Goal: Communication & Community: Answer question/provide support

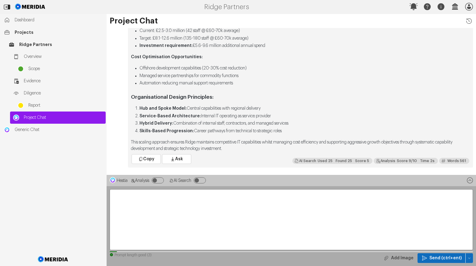
scroll to position [-42, 0]
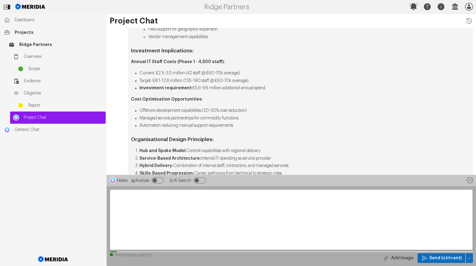
click at [144, 202] on textarea at bounding box center [291, 219] width 363 height 61
click at [141, 196] on textarea at bounding box center [291, 219] width 363 height 61
click at [140, 195] on textarea at bounding box center [291, 219] width 363 height 61
click at [150, 193] on textarea "**********" at bounding box center [291, 219] width 363 height 61
click at [154, 194] on textarea "**********" at bounding box center [291, 219] width 363 height 61
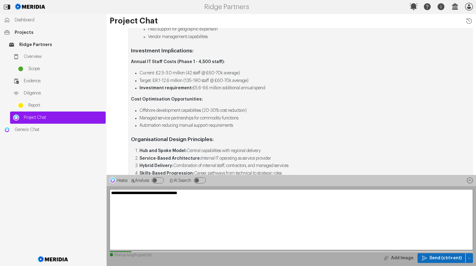
click at [206, 192] on textarea "**********" at bounding box center [291, 219] width 363 height 61
click at [442, 256] on span "Send (ctrl+ent)" at bounding box center [445, 258] width 32 height 6
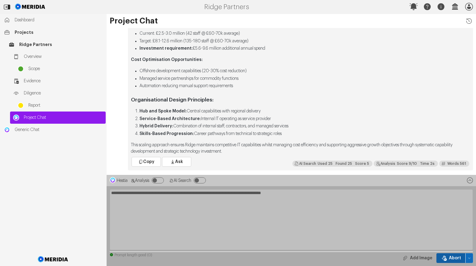
scroll to position [0, 0]
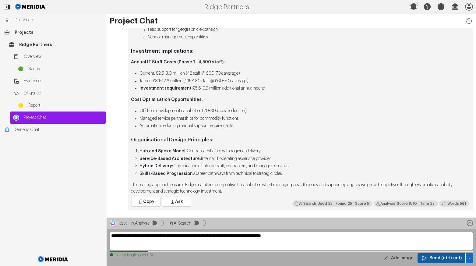
click at [444, 256] on span "Send (ctrl+ent)" at bounding box center [445, 258] width 32 height 6
drag, startPoint x: 300, startPoint y: 236, endPoint x: 105, endPoint y: 237, distance: 194.6
click at [105, 237] on div "Dashboard Projects Ridge Partners Overview Scope Evidence Diligence Report Proj…" at bounding box center [238, 140] width 476 height 252
type textarea "**********"
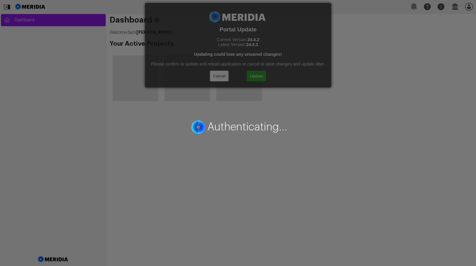
click at [258, 77] on div "Authenticating..." at bounding box center [238, 133] width 476 height 266
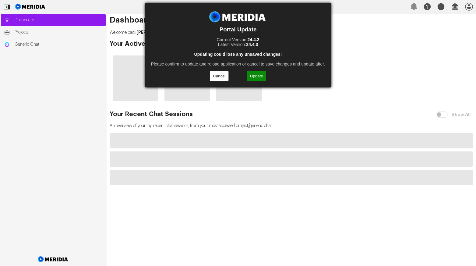
click at [257, 76] on button "Update" at bounding box center [256, 76] width 19 height 11
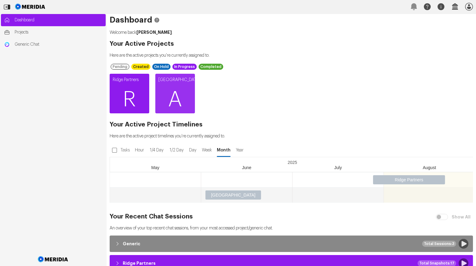
click at [135, 93] on span "R" at bounding box center [130, 99] width 40 height 37
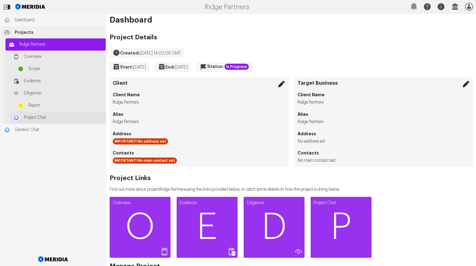
click at [32, 118] on span "Project Chat" at bounding box center [63, 118] width 79 height 6
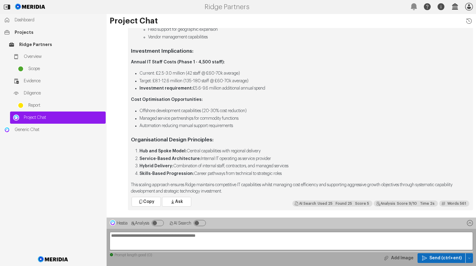
click at [139, 237] on textarea at bounding box center [291, 241] width 363 height 18
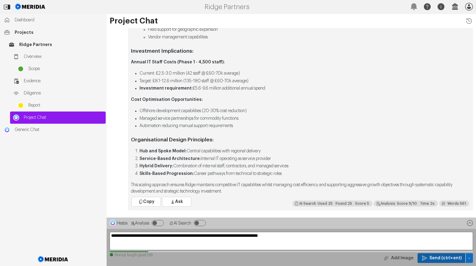
type textarea "**********"
click at [449, 257] on span "Send (ctrl+ent)" at bounding box center [445, 258] width 32 height 6
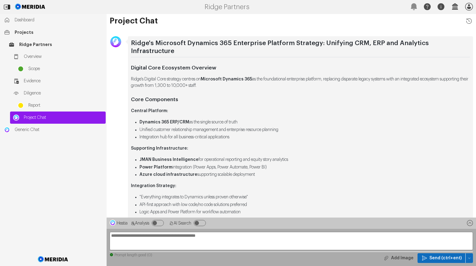
scroll to position [-396, 0]
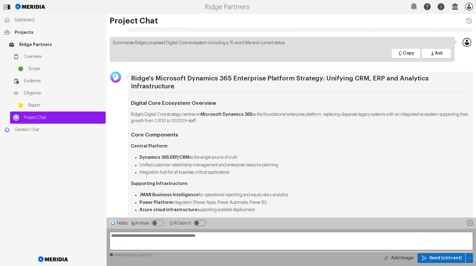
drag, startPoint x: 231, startPoint y: 121, endPoint x: 129, endPoint y: 113, distance: 102.0
copy p "Ridge's Digital Core strategy centres on Microsoft Dynamics 365 as the foundati…"
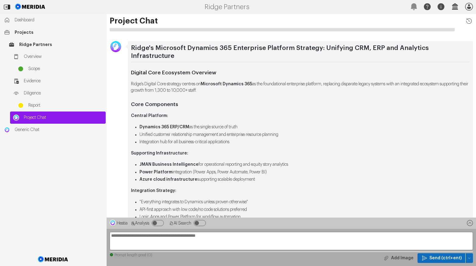
scroll to position [-335, 0]
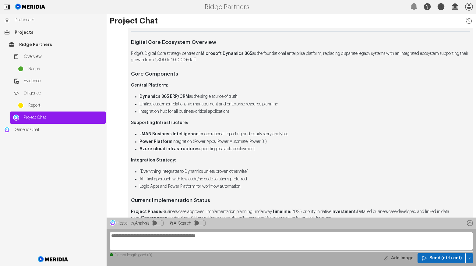
click at [249, 186] on li "Logic Apps and Power Platform for workflow automation" at bounding box center [305, 186] width 330 height 6
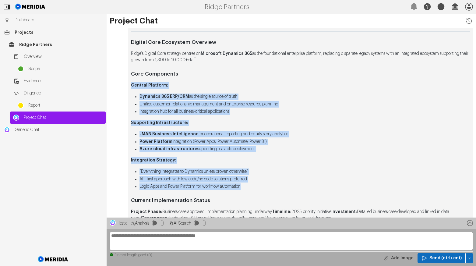
drag, startPoint x: 250, startPoint y: 186, endPoint x: 130, endPoint y: 84, distance: 157.3
copy div "Central Platform: Dynamics 365 ERP/CRM as the single source of truth Unified cu…"
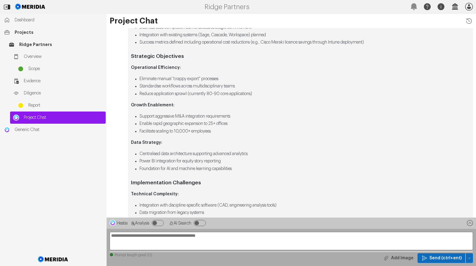
scroll to position [-152, 0]
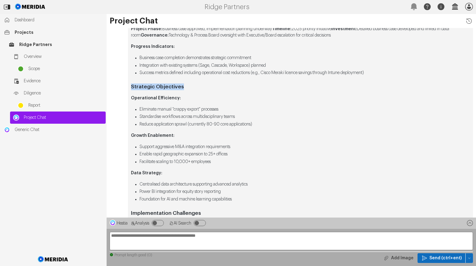
drag, startPoint x: 182, startPoint y: 86, endPoint x: 127, endPoint y: 86, distance: 54.8
click at [127, 86] on div "Ridge's Microsoft Dynamics 365 Enterprise Platform Strategy: Unifying CRM, ERP …" at bounding box center [291, 95] width 369 height 534
copy strong "Strategic Objectives"
click at [261, 122] on li "Reduce application sprawl (currently 80-90 core applications)" at bounding box center [305, 124] width 330 height 6
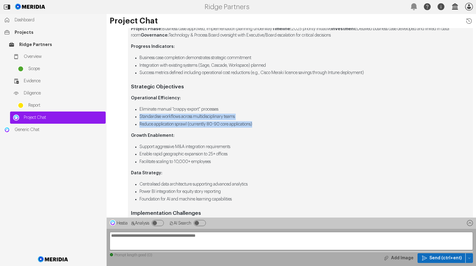
drag, startPoint x: 262, startPoint y: 125, endPoint x: 130, endPoint y: 114, distance: 132.0
click at [130, 114] on div "Ridge's Microsoft Dynamics 365 Enterprise Platform Strategy: Unifying CRM, ERP …" at bounding box center [300, 95] width 345 height 534
copy ul "Standardise workflows across multidisciplinary teams Reduce application sprawl …"
click at [248, 198] on li "Foundation for AI and machine learning capabilities" at bounding box center [305, 199] width 330 height 6
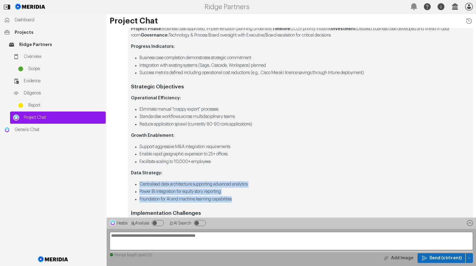
drag, startPoint x: 243, startPoint y: 198, endPoint x: 136, endPoint y: 183, distance: 108.3
click at [136, 183] on ul "Centralised data architecture supporting advanced analytics Power BI integratio…" at bounding box center [300, 191] width 339 height 21
copy ul "Centralised data architecture supporting advanced analytics Power BI integratio…"
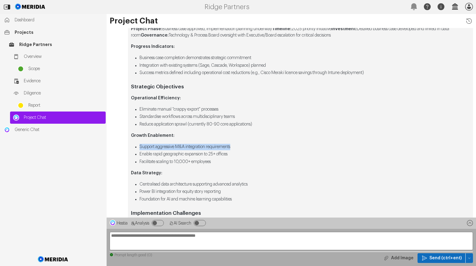
drag, startPoint x: 238, startPoint y: 145, endPoint x: 136, endPoint y: 146, distance: 102.0
click at [140, 146] on li "Support aggressive M&A integration requirements" at bounding box center [305, 147] width 330 height 6
copy li "Support aggressive M&A integration requirements"
click at [132, 238] on textarea "**********" at bounding box center [291, 241] width 363 height 18
click at [162, 236] on textarea "**********" at bounding box center [291, 241] width 363 height 18
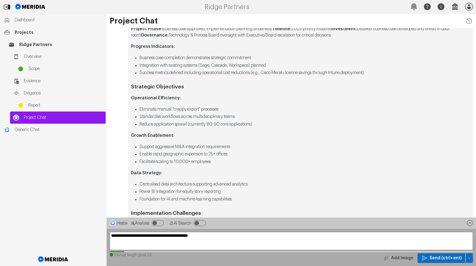
click at [220, 237] on textarea "**********" at bounding box center [291, 241] width 363 height 18
click at [253, 234] on textarea "**********" at bounding box center [291, 241] width 363 height 18
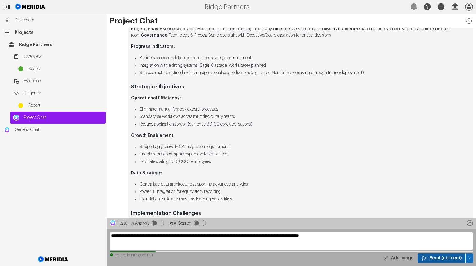
type textarea "**********"
click at [442, 257] on span "Send (ctrl+ent)" at bounding box center [445, 258] width 32 height 6
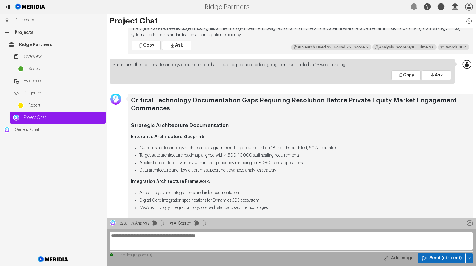
scroll to position [-640, 0]
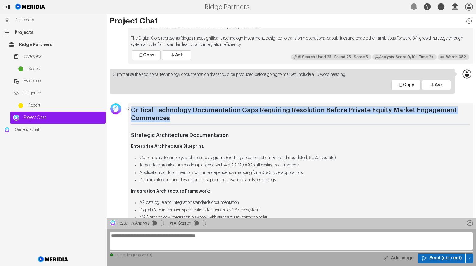
drag, startPoint x: 171, startPoint y: 117, endPoint x: 132, endPoint y: 110, distance: 39.4
click at [132, 110] on h2 "Critical Technology Documentation Gaps Requiring Resolution Before Private Equi…" at bounding box center [300, 115] width 339 height 18
copy strong "Critical Technology Documentation Gaps Requiring Resolution Before Private Equi…"
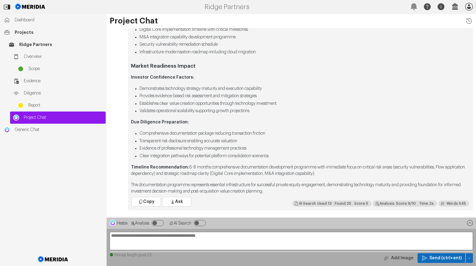
scroll to position [0, 0]
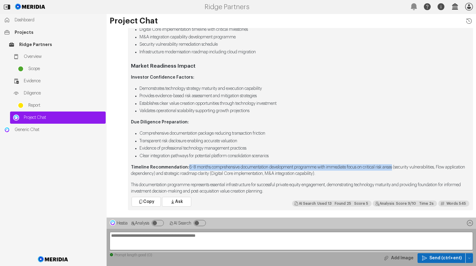
drag, startPoint x: 403, startPoint y: 166, endPoint x: 186, endPoint y: 165, distance: 216.3
click at [186, 165] on p "Timeline Recommendation: 6-8 months comprehensive documentation development pro…" at bounding box center [300, 170] width 339 height 13
copy p "6-8 months comprehensive documentation development programme with immediate foc…"
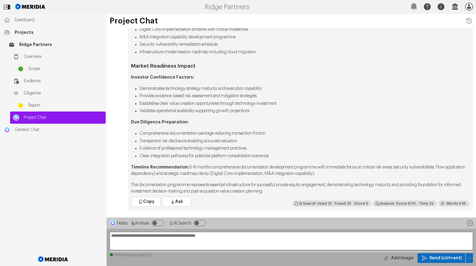
click at [300, 153] on li "Clear integration pathways for potential platform consolidation scenarios" at bounding box center [305, 156] width 330 height 6
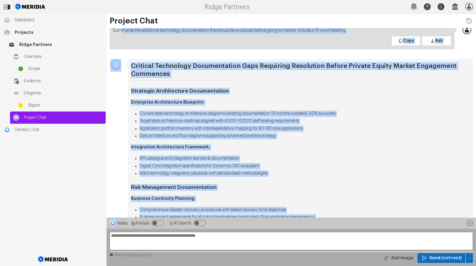
scroll to position [-620, 0]
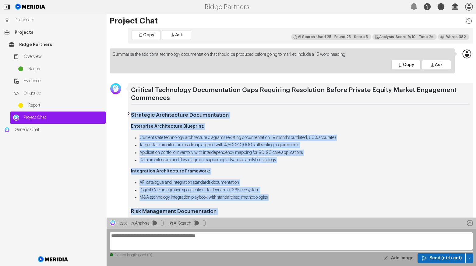
drag, startPoint x: 285, startPoint y: 155, endPoint x: 131, endPoint y: 114, distance: 159.6
copy div "Strategic Architecture Documentation Enterprise Architecture Blueprint: Current…"
